Goal: Navigation & Orientation: Find specific page/section

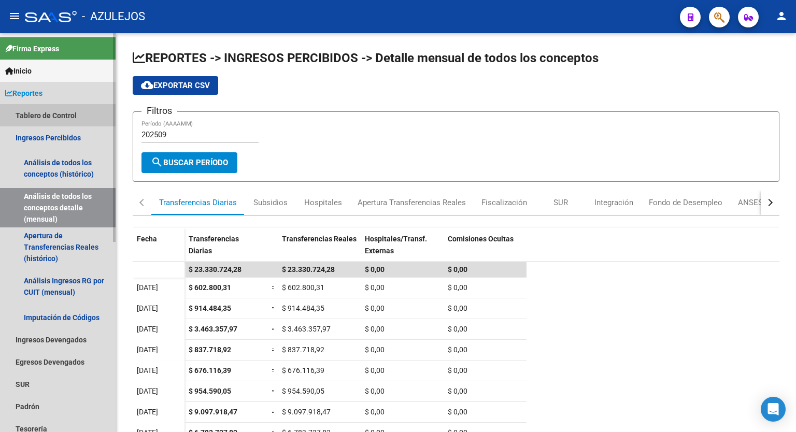
click at [52, 111] on link "Tablero de Control" at bounding box center [58, 115] width 116 height 22
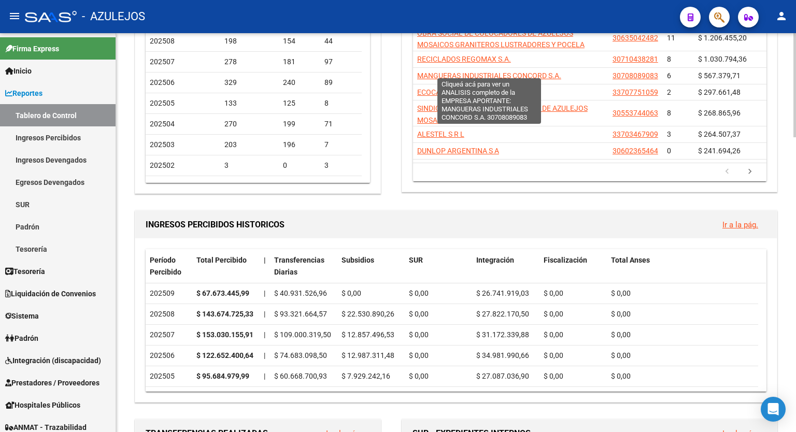
scroll to position [166, 0]
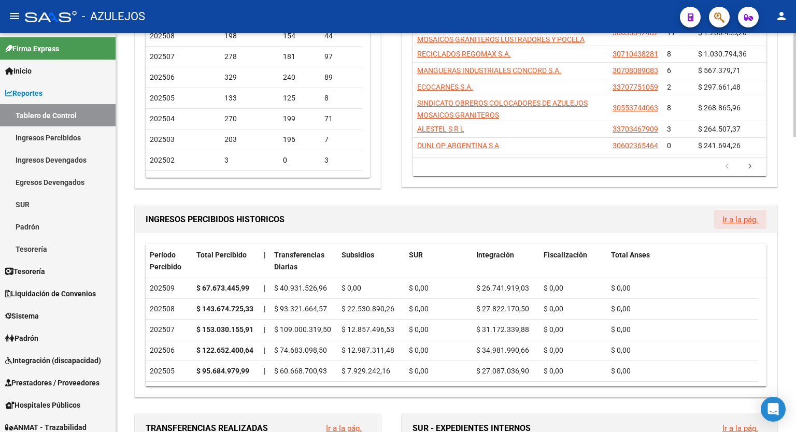
click at [737, 217] on link "Ir a la pág." at bounding box center [740, 219] width 36 height 9
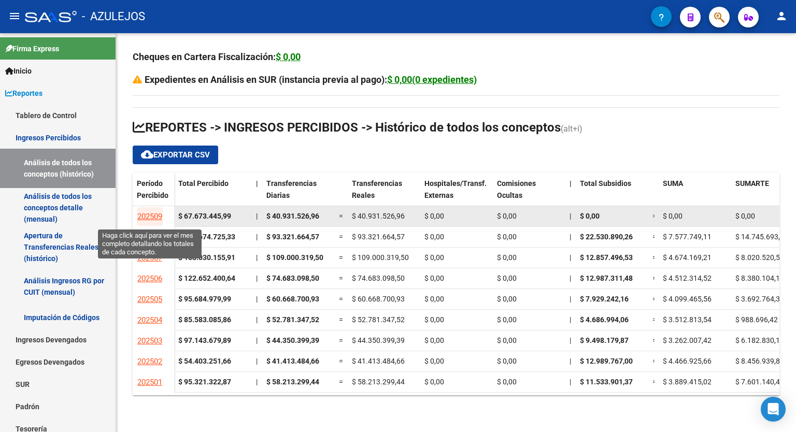
click at [157, 212] on span "202509" at bounding box center [149, 216] width 25 height 9
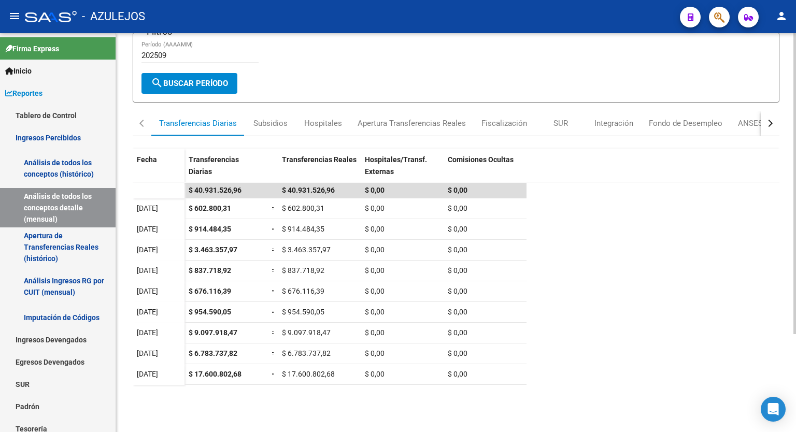
scroll to position [86, 0]
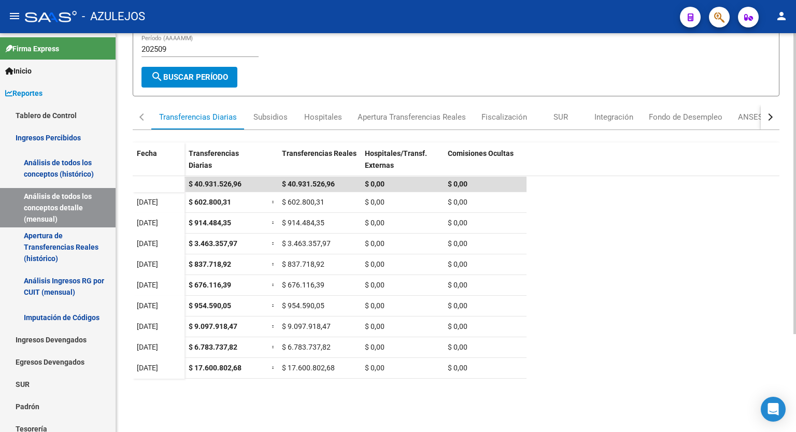
click at [789, 280] on div "REPORTES -> INGRESOS PERCIBIDOS -> Detalle mensual de todos los conceptos cloud…" at bounding box center [457, 213] width 682 height 531
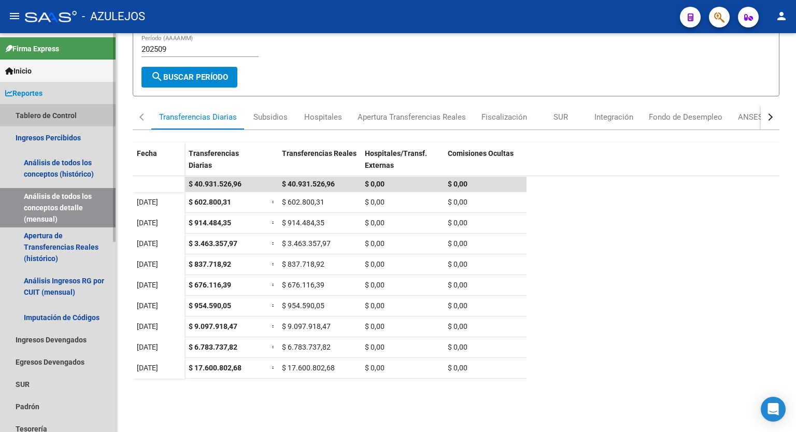
click at [58, 122] on link "Tablero de Control" at bounding box center [58, 115] width 116 height 22
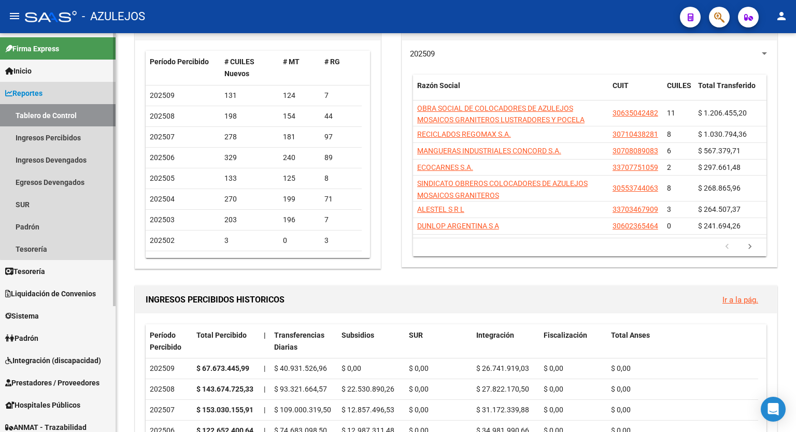
click at [58, 89] on link "Reportes" at bounding box center [58, 93] width 116 height 22
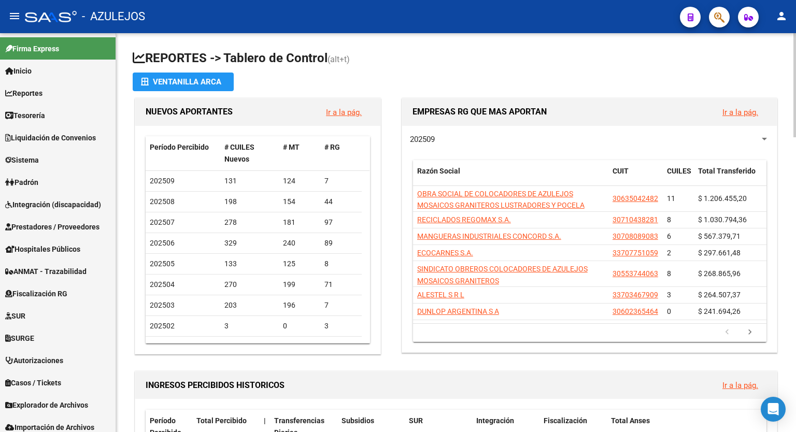
click at [795, 56] on div at bounding box center [794, 85] width 3 height 104
click at [522, 30] on mat-toolbar "menu - AZULEJOS person" at bounding box center [398, 16] width 796 height 33
click at [484, 66] on h1 "REPORTES -> Tablero de Control (alt+t)" at bounding box center [456, 59] width 647 height 18
